Goal: Find contact information: Find contact information

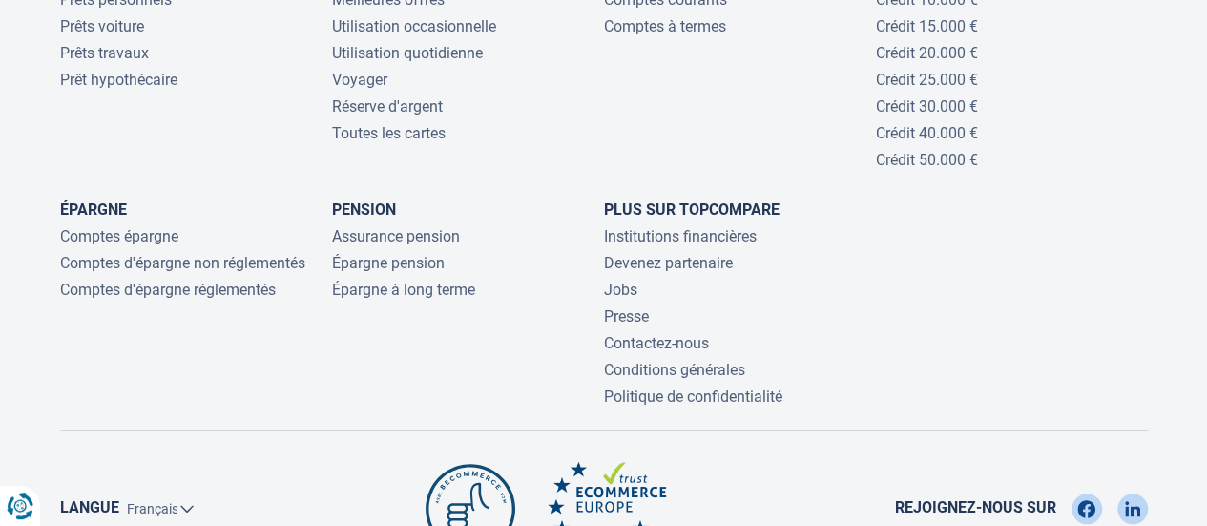
scroll to position [4214, 0]
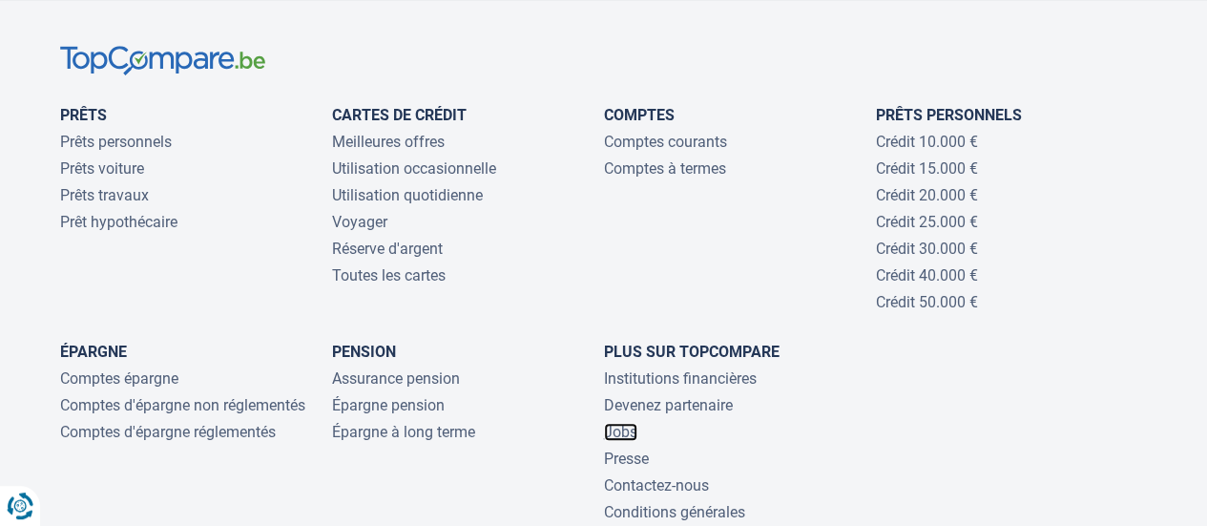
click at [628, 423] on link "Jobs" at bounding box center [620, 432] width 33 height 18
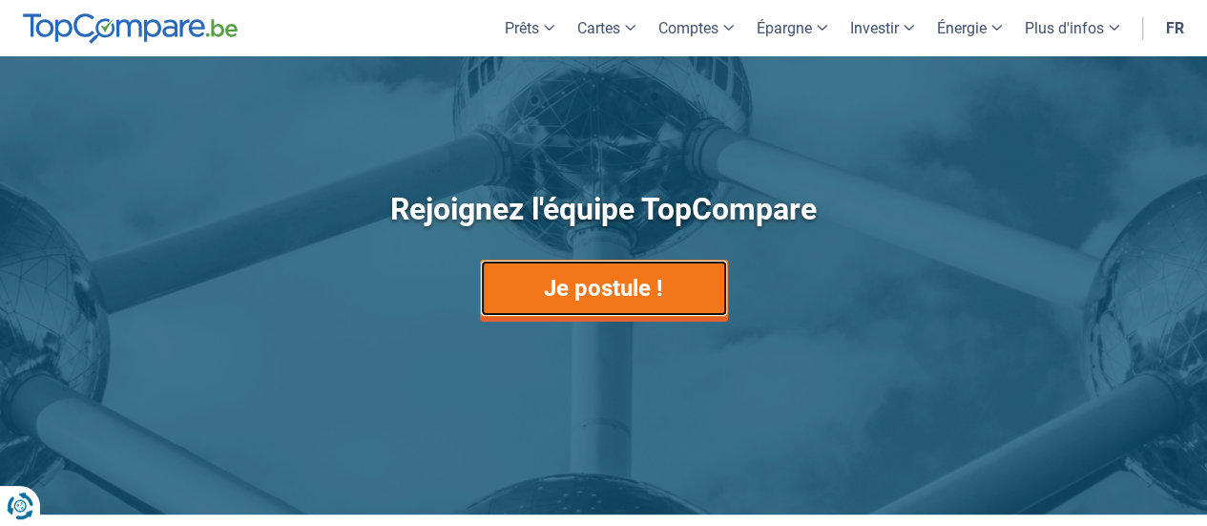
click at [589, 289] on link "Je postule !" at bounding box center [604, 288] width 248 height 57
